Goal: Information Seeking & Learning: Check status

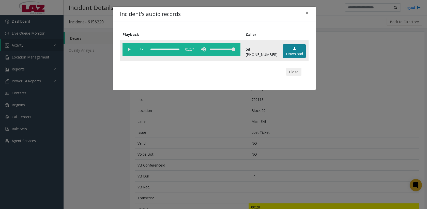
scroll to position [102, 0]
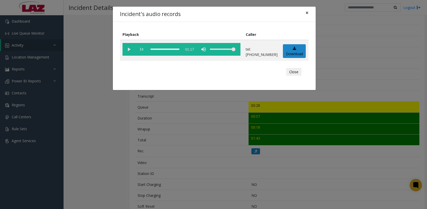
click at [305, 13] on button "×" at bounding box center [307, 13] width 10 height 12
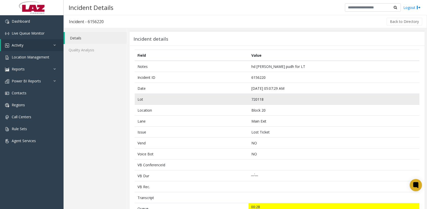
scroll to position [0, 0]
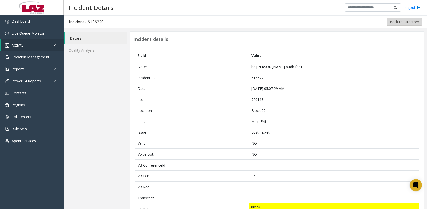
click at [399, 23] on button "Back to Directory" at bounding box center [405, 22] width 36 height 8
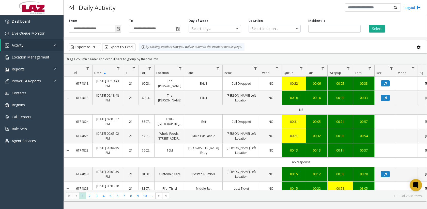
click at [120, 30] on span "Toggle popup" at bounding box center [119, 29] width 4 height 4
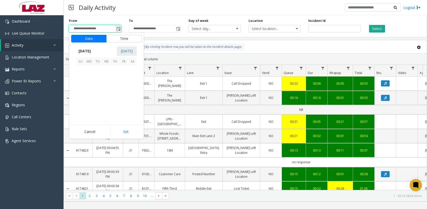
scroll to position [91321, 0]
click at [100, 95] on span "23" at bounding box center [98, 95] width 9 height 9
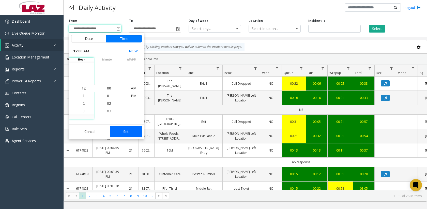
click at [123, 130] on button "Set" at bounding box center [126, 131] width 32 height 11
type input "**********"
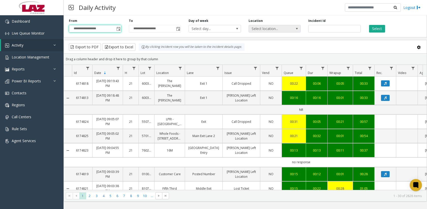
click at [283, 32] on span "Select location..." at bounding box center [269, 28] width 41 height 7
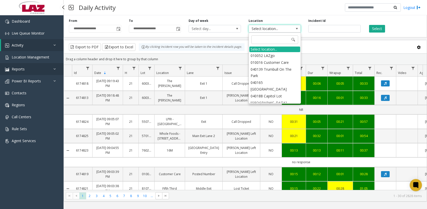
click at [40, 69] on link "Reports" at bounding box center [32, 69] width 64 height 12
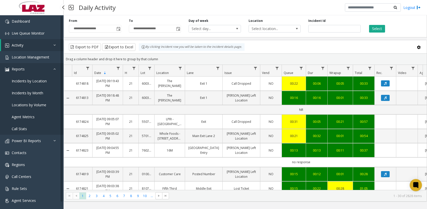
click at [38, 67] on link "Reports" at bounding box center [32, 69] width 64 height 12
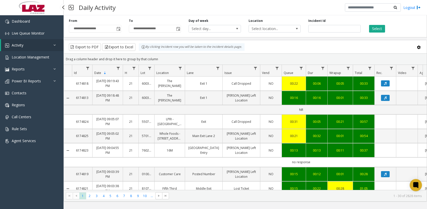
click at [42, 44] on link "Activity" at bounding box center [32, 45] width 63 height 12
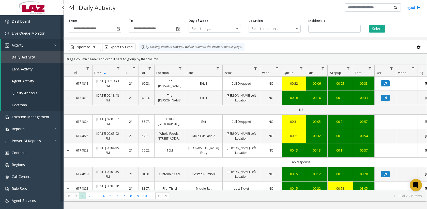
click at [30, 80] on span "Agent Activity" at bounding box center [23, 81] width 22 height 5
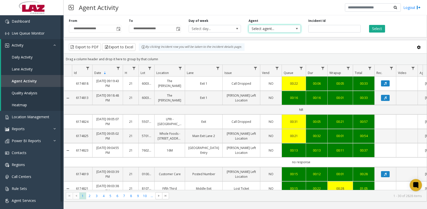
click at [267, 28] on span "Select agent..." at bounding box center [269, 28] width 41 height 7
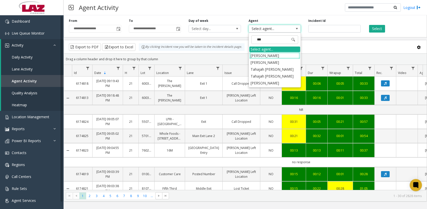
type input "***"
drag, startPoint x: 267, startPoint y: 28, endPoint x: 256, endPoint y: 80, distance: 53.5
click at [256, 80] on li "[PERSON_NAME]" at bounding box center [275, 83] width 51 height 7
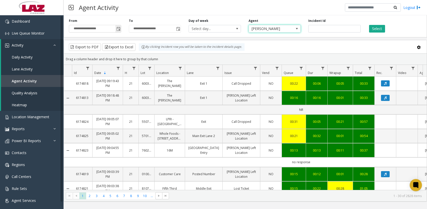
click at [120, 30] on span "Toggle popup" at bounding box center [119, 29] width 4 height 4
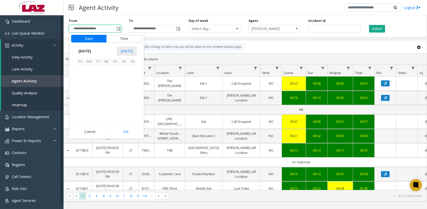
scroll to position [91321, 0]
click at [97, 96] on span "23" at bounding box center [98, 95] width 9 height 9
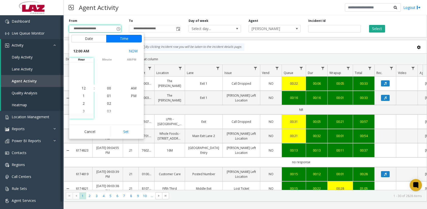
click at [124, 127] on button "Set" at bounding box center [126, 131] width 32 height 11
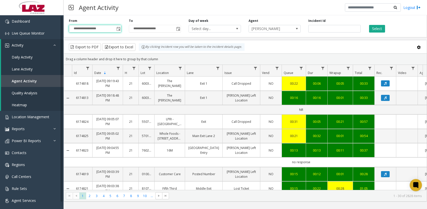
type input "**********"
click at [379, 27] on button "Select" at bounding box center [377, 29] width 16 height 8
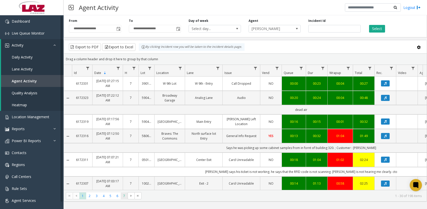
click at [126, 195] on span "7" at bounding box center [124, 196] width 7 height 7
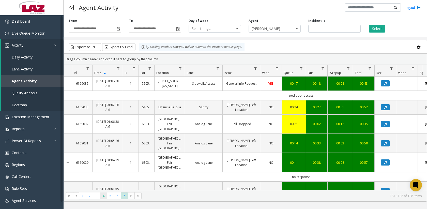
click at [104, 199] on span "4" at bounding box center [103, 196] width 7 height 7
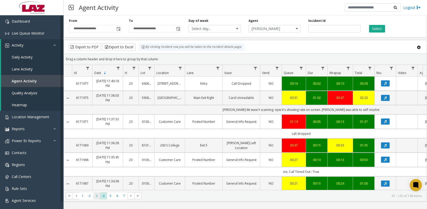
click at [98, 196] on span "3" at bounding box center [96, 196] width 7 height 7
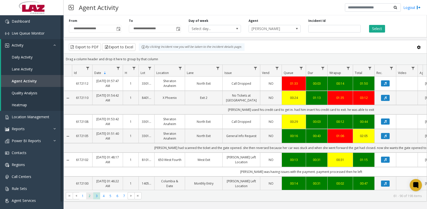
click at [91, 194] on span "2" at bounding box center [89, 196] width 7 height 7
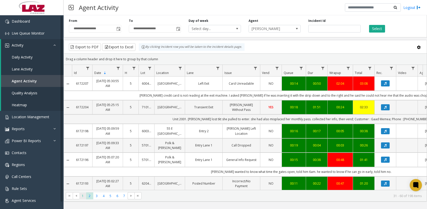
click at [82, 196] on span "1" at bounding box center [82, 196] width 7 height 7
